Goal: Check status

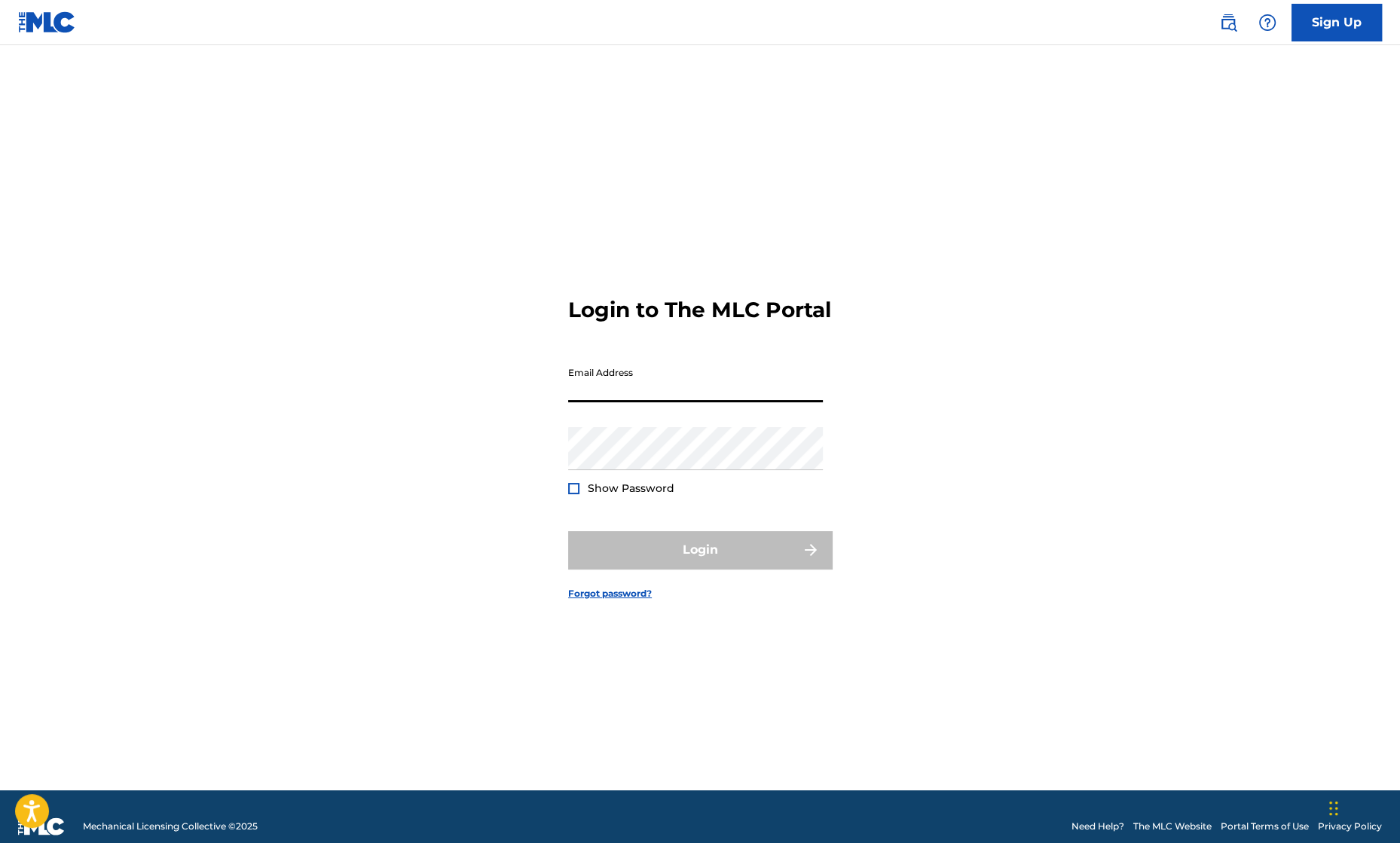
click at [620, 393] on input "Email Address" at bounding box center [695, 380] width 255 height 43
type input "[EMAIL_ADDRESS][DOMAIN_NAME]"
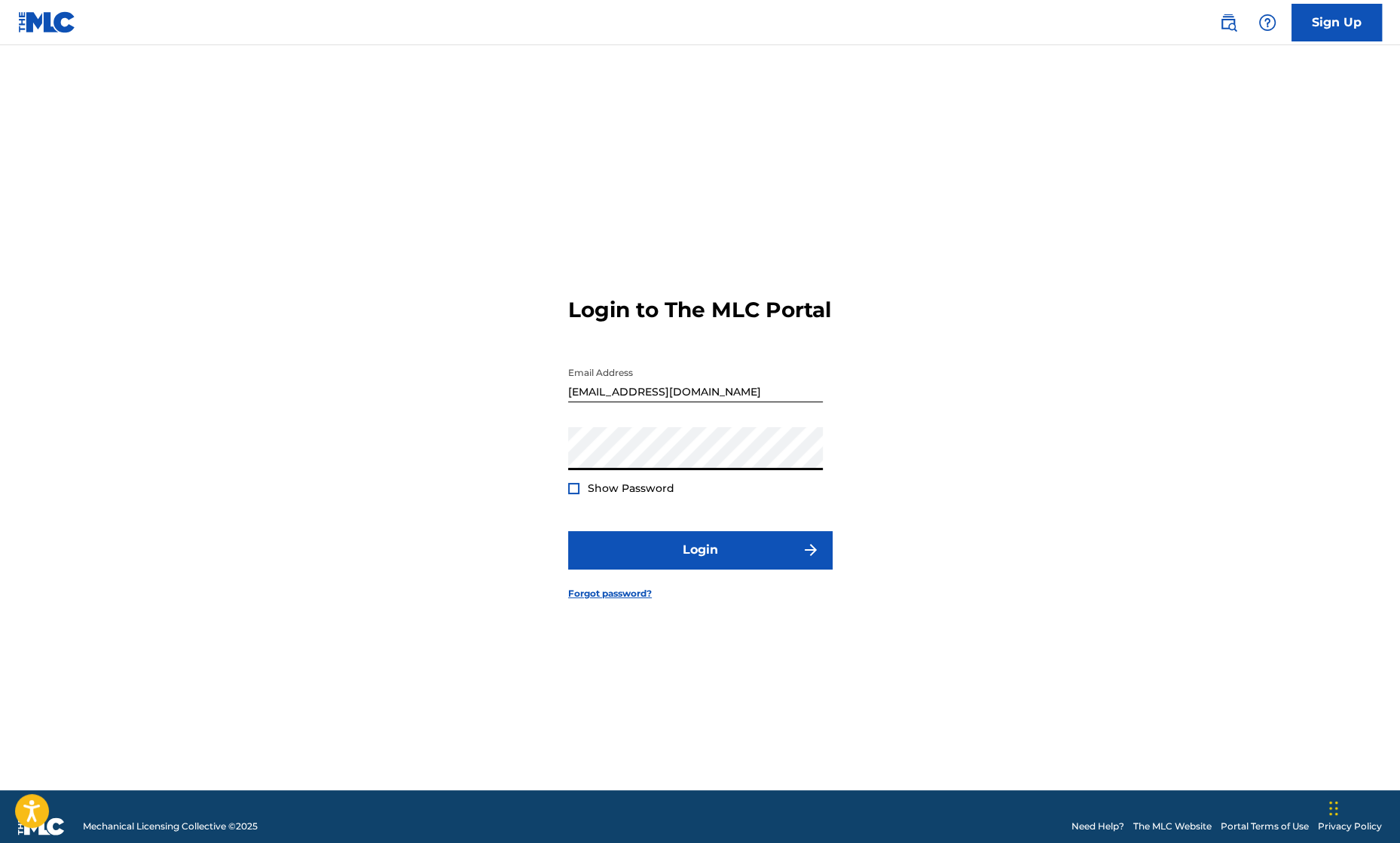
click at [619, 495] on span "Show Password" at bounding box center [631, 488] width 87 height 14
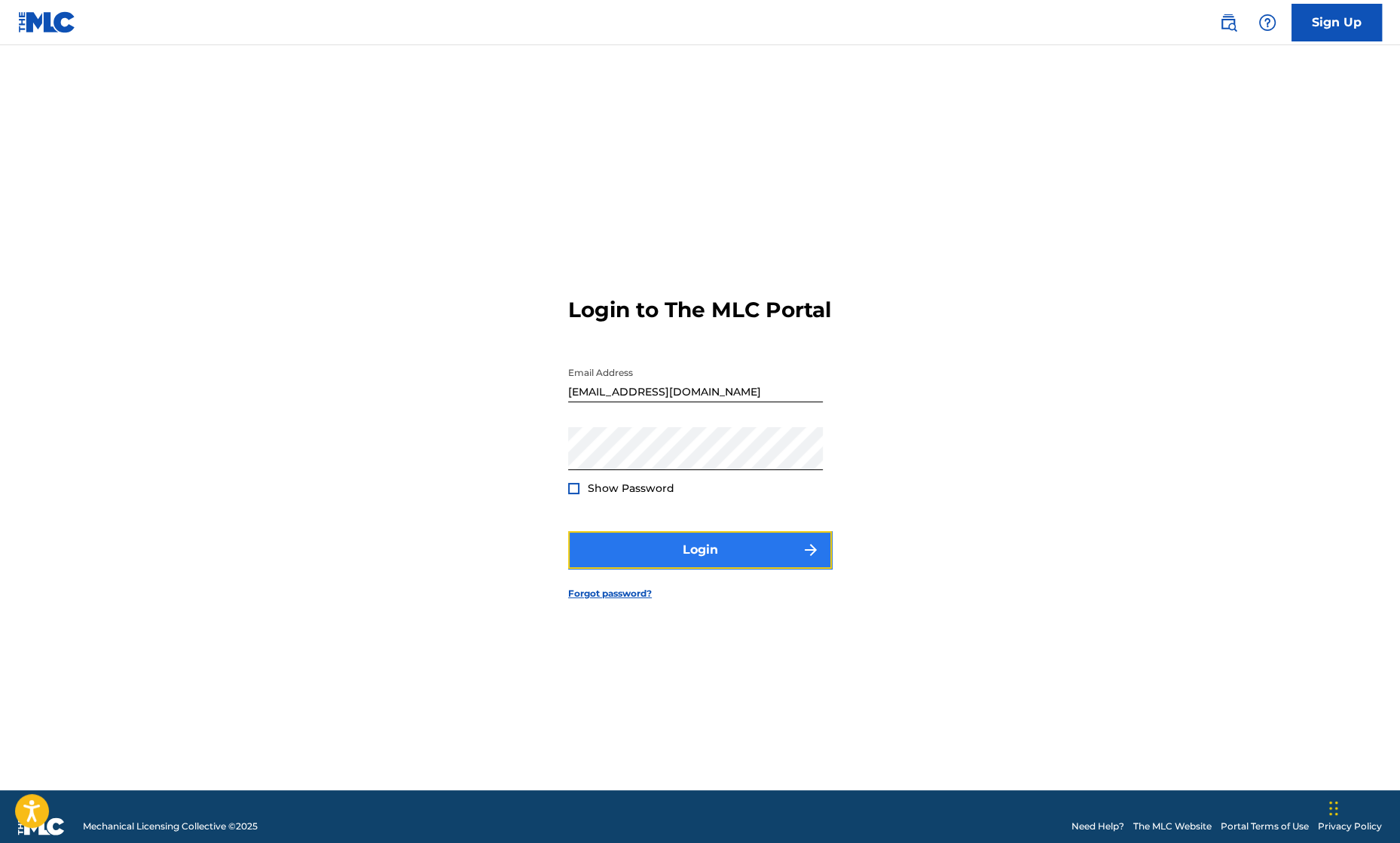
click at [702, 564] on button "Login" at bounding box center [700, 550] width 264 height 38
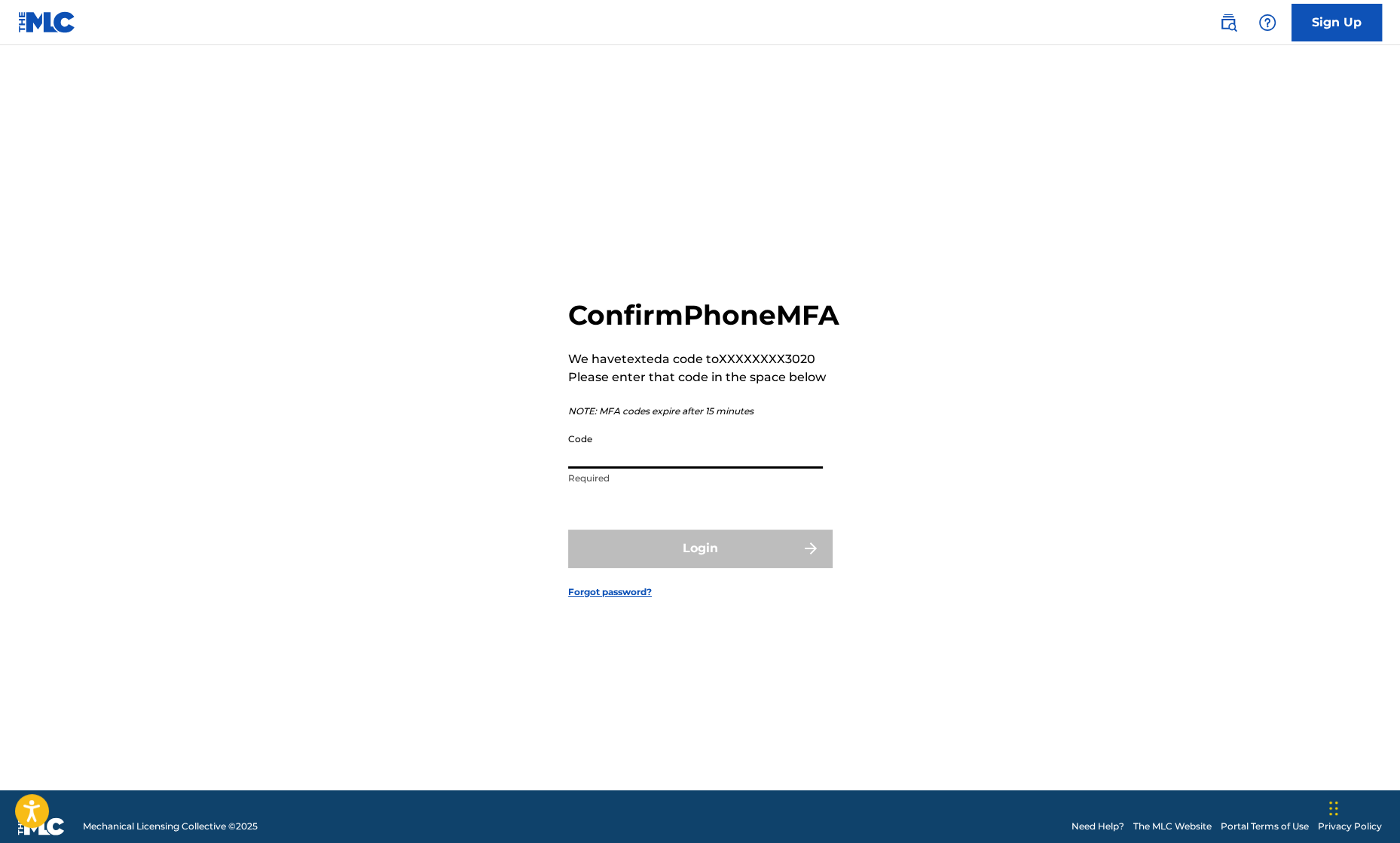
click at [607, 469] on input "Code" at bounding box center [695, 447] width 255 height 43
type input "978408"
click at [672, 567] on button "Login" at bounding box center [700, 549] width 264 height 38
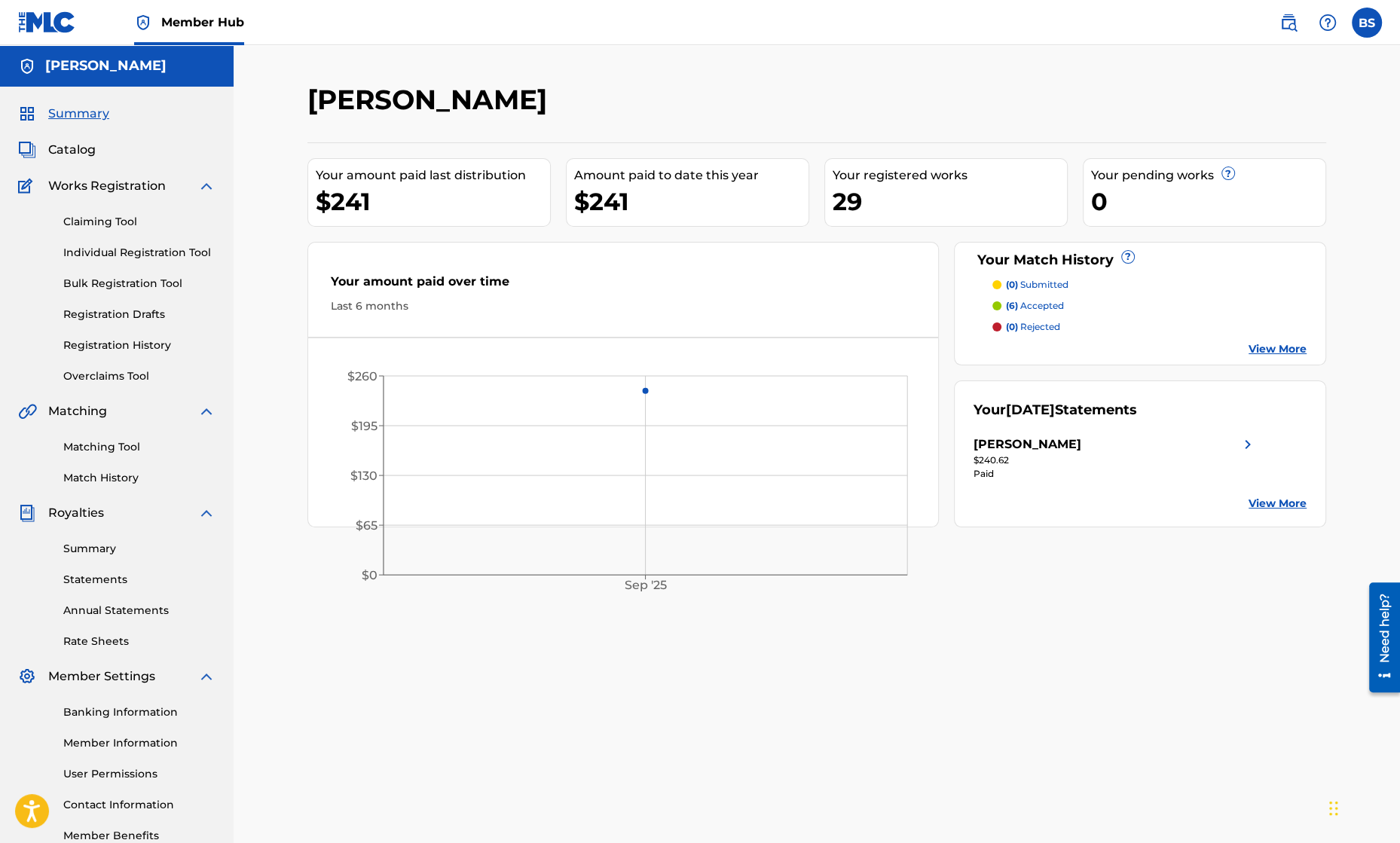
click at [1034, 447] on div "[PERSON_NAME]" at bounding box center [1026, 445] width 108 height 18
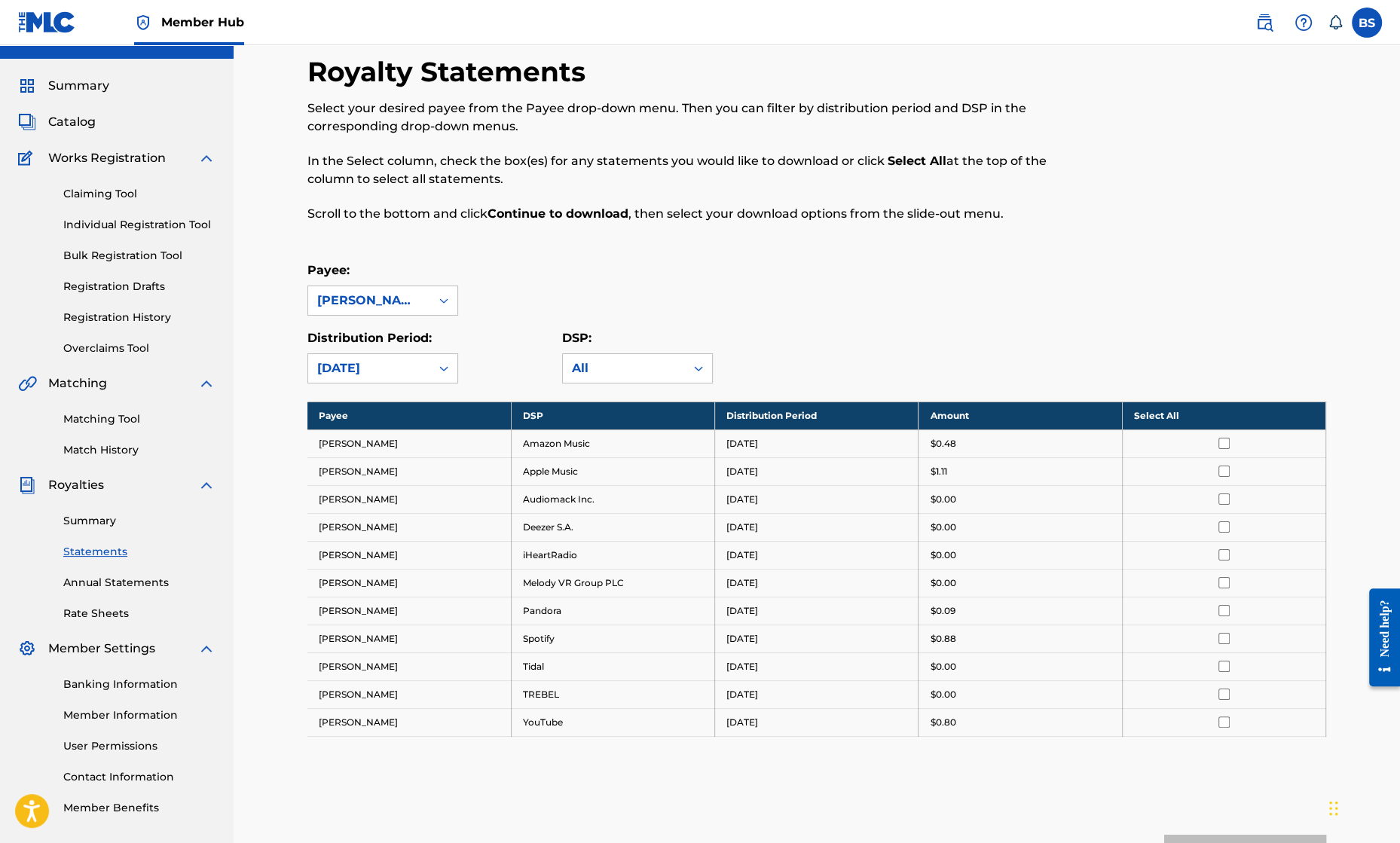
scroll to position [1, 0]
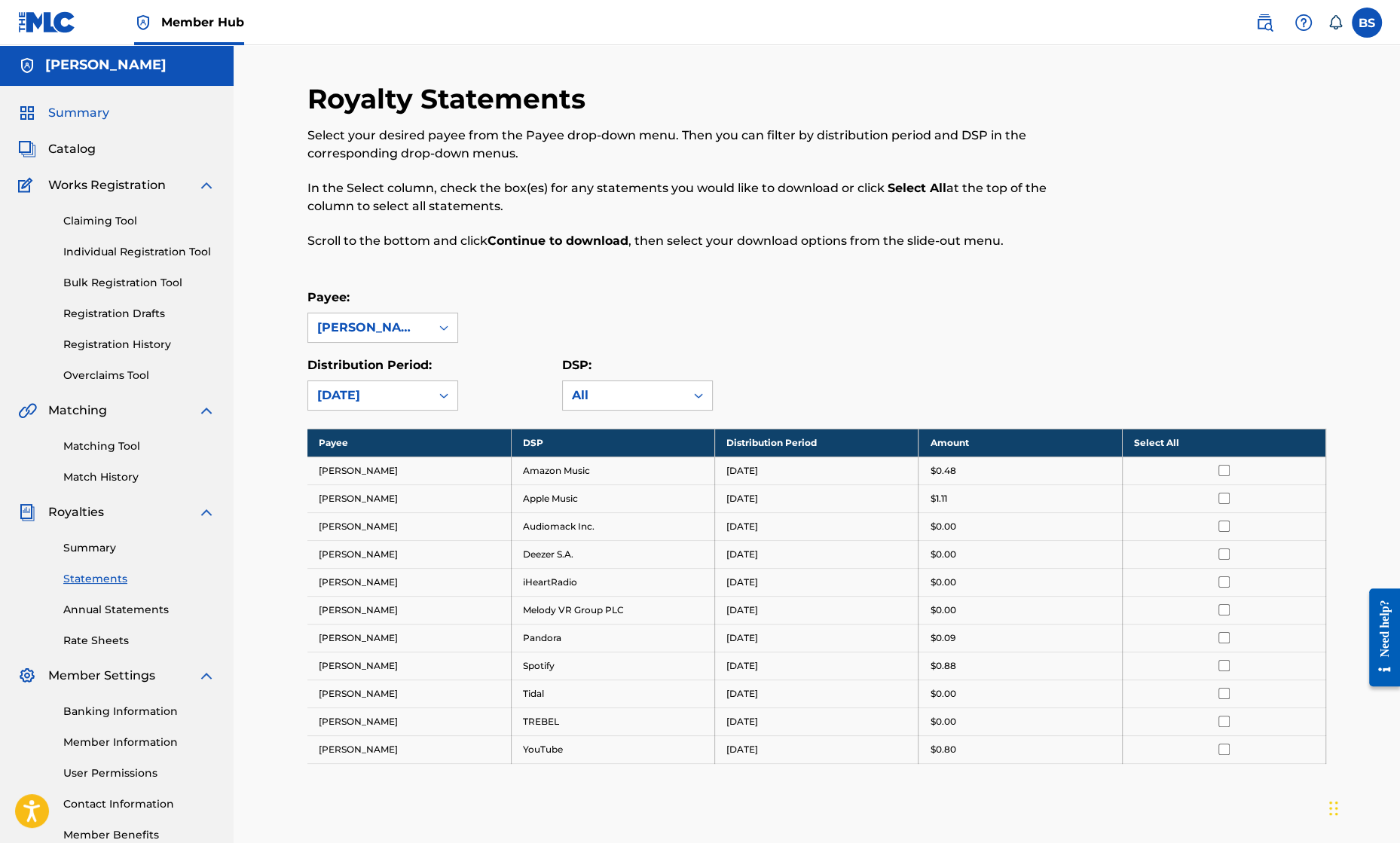
click at [70, 117] on span "Summary" at bounding box center [78, 113] width 61 height 18
